Goal: Find specific page/section: Find specific page/section

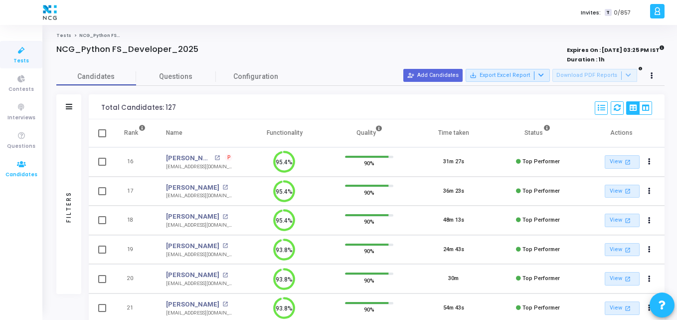
click at [30, 167] on icon at bounding box center [21, 164] width 21 height 12
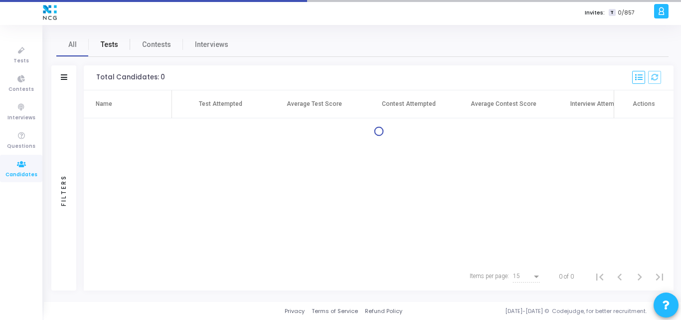
click at [101, 43] on span "Tests" at bounding box center [109, 44] width 17 height 10
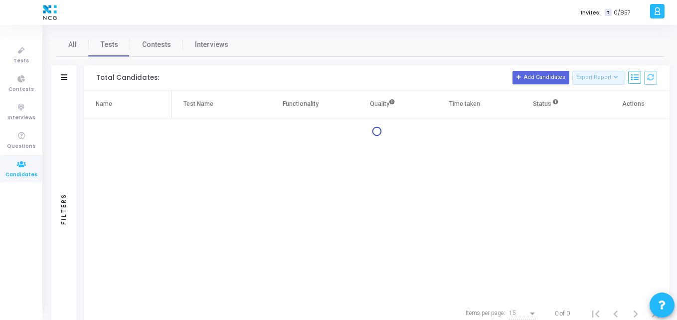
click at [68, 80] on div "Filters" at bounding box center [63, 77] width 25 height 25
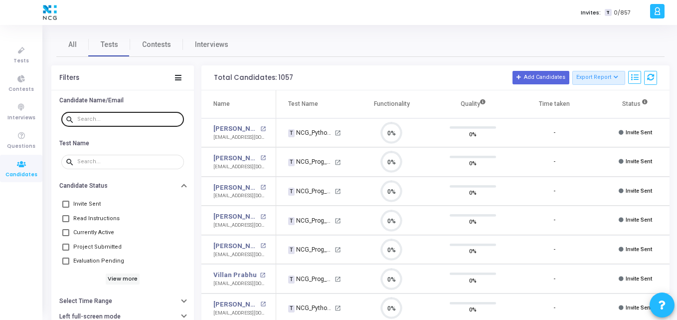
scroll to position [21, 25]
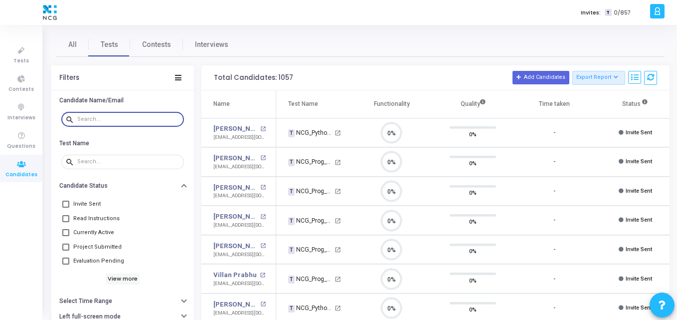
click at [97, 118] on input "text" at bounding box center [128, 119] width 103 height 6
paste input "[EMAIL_ADDRESS][DOMAIN_NAME]"
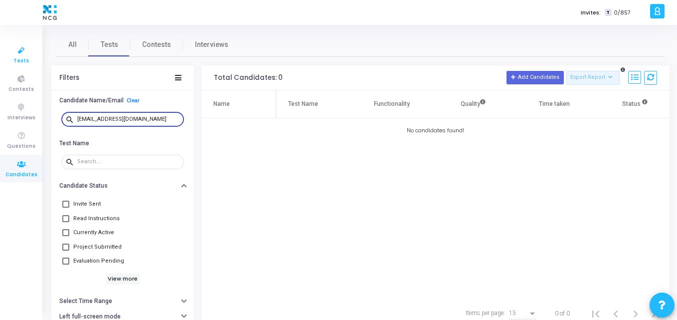
type input "[EMAIL_ADDRESS][DOMAIN_NAME]"
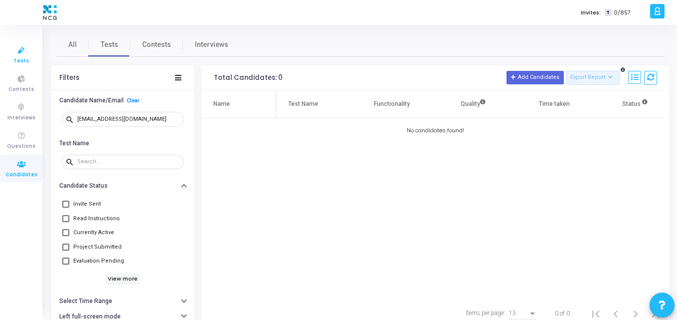
click at [20, 50] on icon at bounding box center [21, 50] width 21 height 12
